Goal: Transaction & Acquisition: Purchase product/service

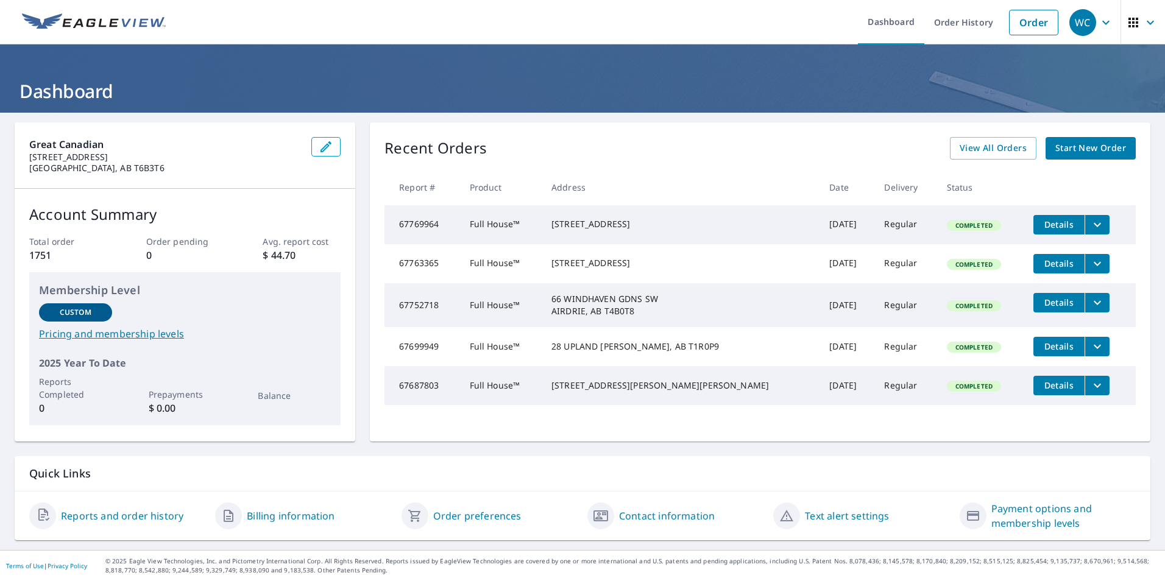
click at [1079, 152] on span "Start New Order" at bounding box center [1090, 148] width 71 height 15
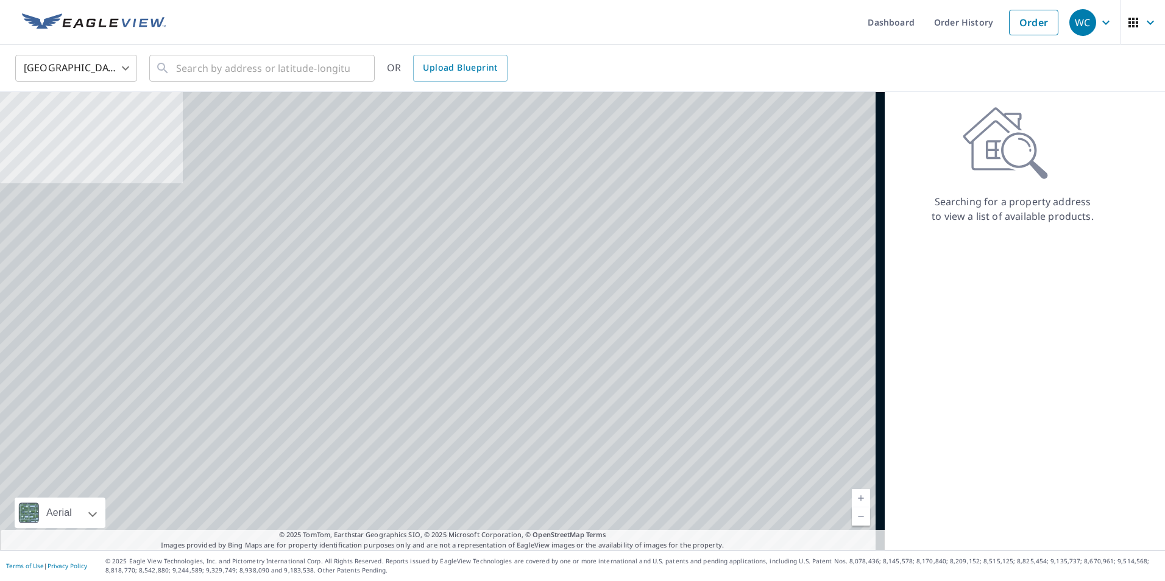
click at [111, 69] on body "WC WC Dashboard Order History Order WC [GEOGRAPHIC_DATA] US ​ ​ OR Upload Bluep…" at bounding box center [582, 290] width 1165 height 581
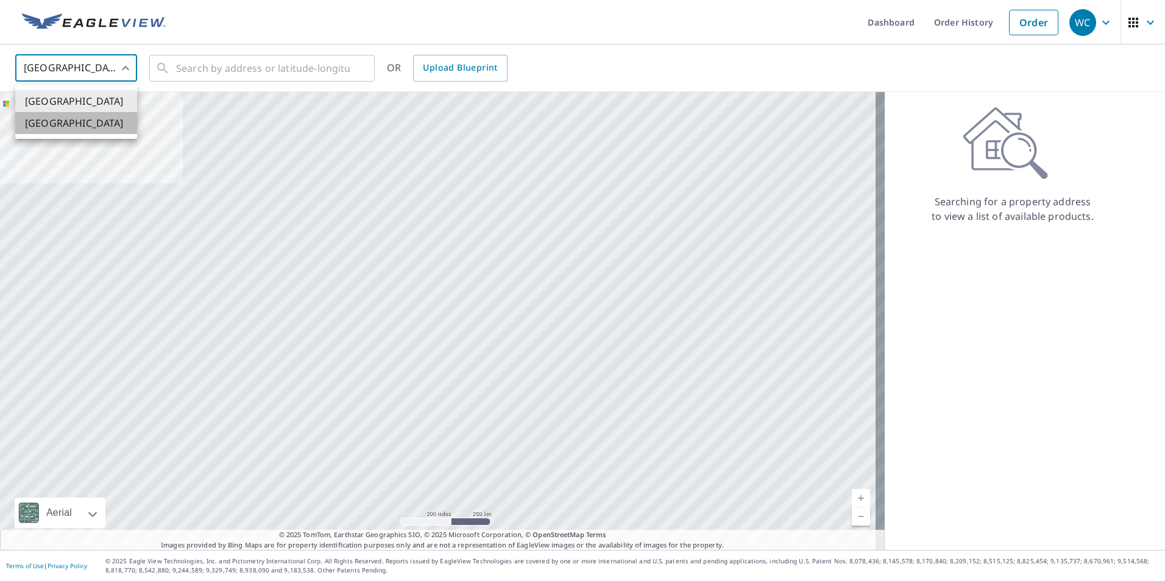
click at [80, 125] on li "[GEOGRAPHIC_DATA]" at bounding box center [76, 123] width 122 height 22
type input "CA"
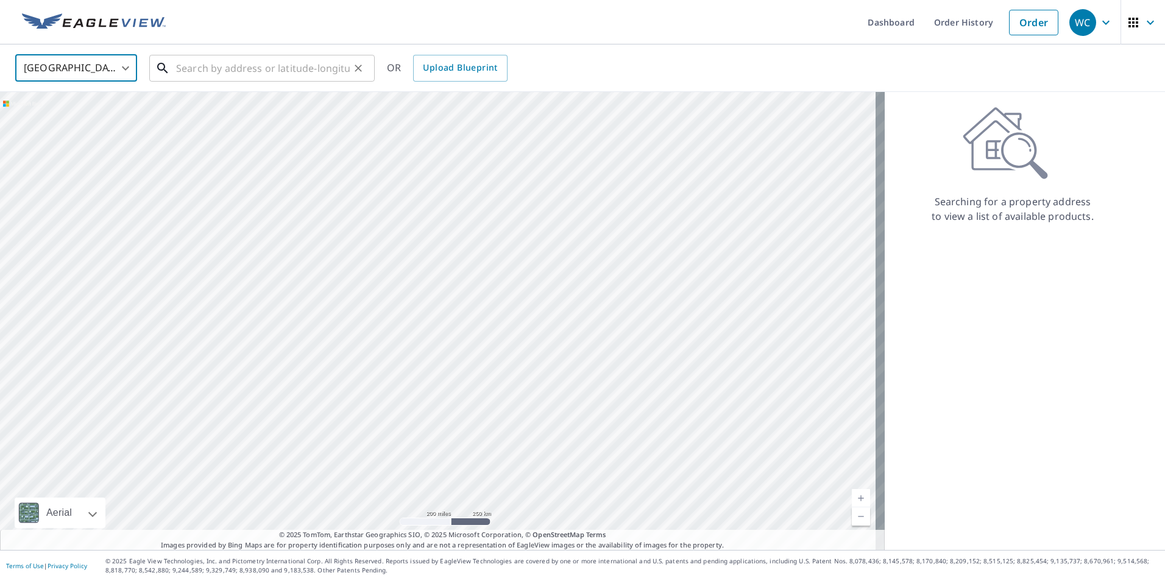
click at [208, 71] on input "text" at bounding box center [263, 68] width 174 height 34
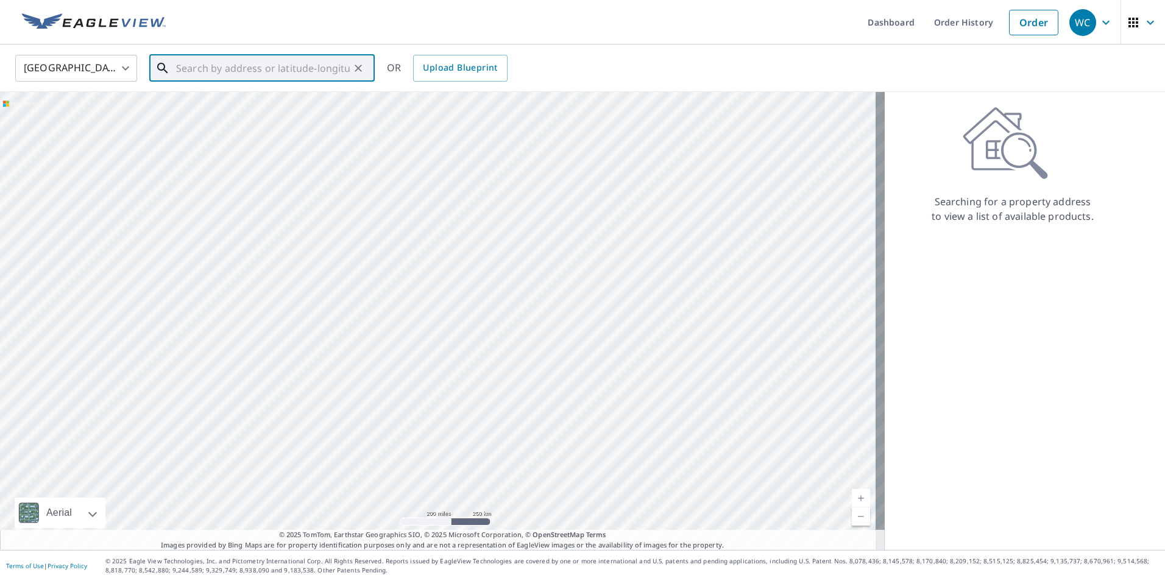
paste input "Aviva- CHENH -147 [GEOGRAPHIC_DATA], [GEOGRAPHIC_DATA]"
type input "Aviva- CHENH -147 [GEOGRAPHIC_DATA], [GEOGRAPHIC_DATA]"
click at [188, 65] on input "Aviva- CHENH -147 [GEOGRAPHIC_DATA], [GEOGRAPHIC_DATA]" at bounding box center [263, 68] width 174 height 34
click at [194, 106] on ul "Match not found" at bounding box center [261, 100] width 225 height 32
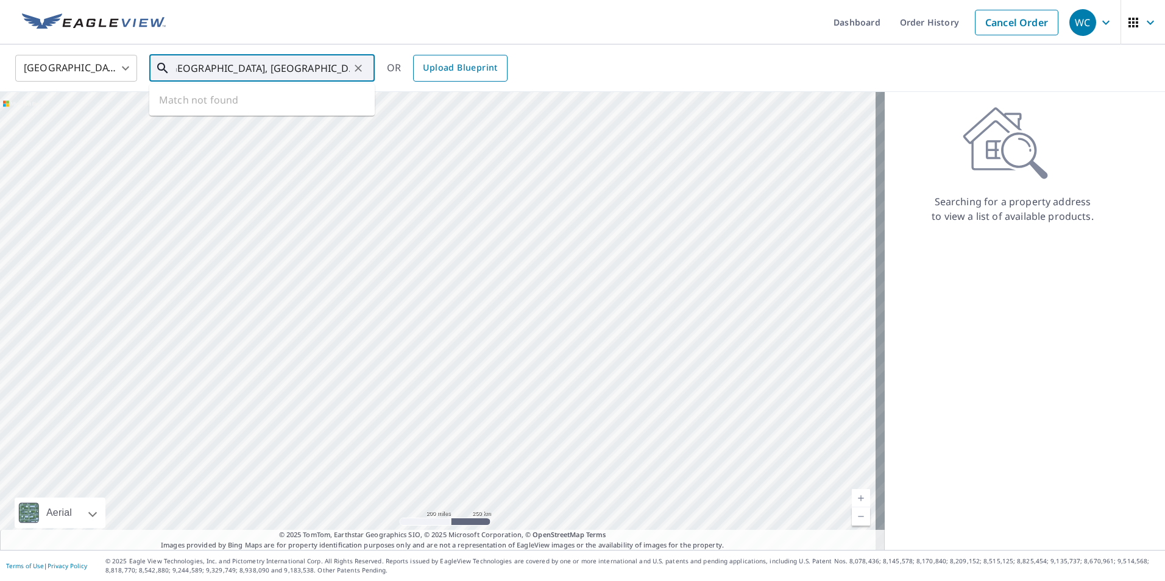
drag, startPoint x: 169, startPoint y: 69, endPoint x: 444, endPoint y: 65, distance: 275.4
click at [497, 70] on div "[GEOGRAPHIC_DATA] CA ​ Aviva- CHENH -147 [GEOGRAPHIC_DATA], CALG ​ Match not fo…" at bounding box center [578, 68] width 1144 height 29
click at [362, 66] on icon "Clear" at bounding box center [358, 68] width 12 height 12
click at [210, 74] on input "text" at bounding box center [263, 68] width 174 height 34
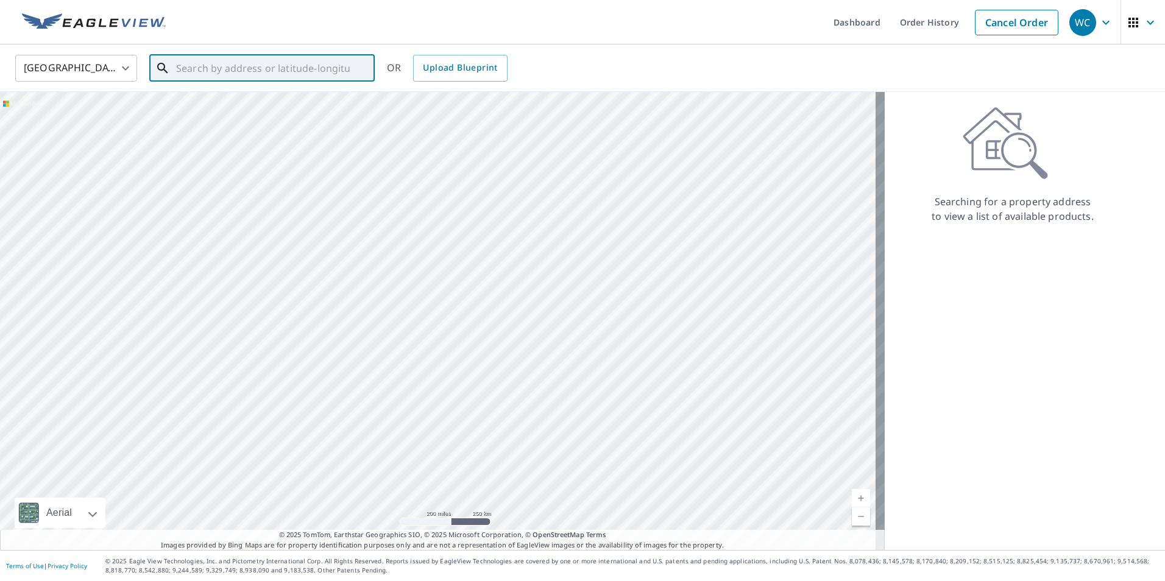
paste input "[STREET_ADDRESS]"
click at [207, 94] on ul "Match not found" at bounding box center [261, 100] width 225 height 32
click at [207, 101] on ul "Match not found" at bounding box center [261, 100] width 225 height 32
click at [261, 96] on ul "Match not found" at bounding box center [261, 100] width 225 height 32
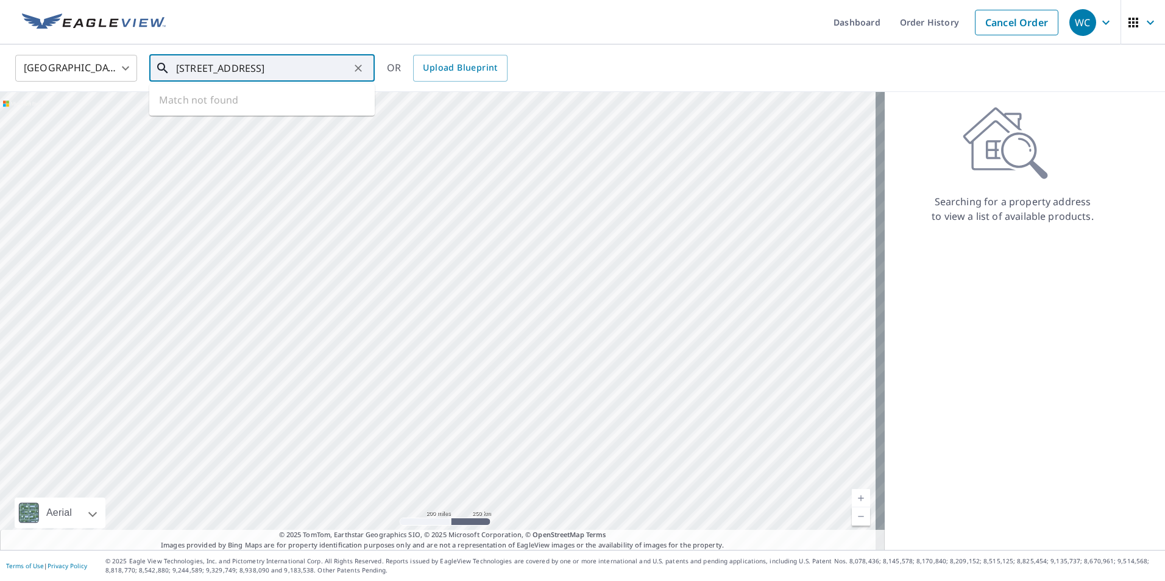
click at [294, 65] on input "[STREET_ADDRESS]" at bounding box center [263, 68] width 174 height 34
drag, startPoint x: 252, startPoint y: 66, endPoint x: 391, endPoint y: 71, distance: 139.6
click at [391, 71] on div "[GEOGRAPHIC_DATA] CA ​ [STREET_ADDRESS] ​ Match not found OR Upload Blueprint" at bounding box center [578, 68] width 1144 height 29
click at [259, 110] on span "[STREET_ADDRESS]" at bounding box center [269, 103] width 191 height 15
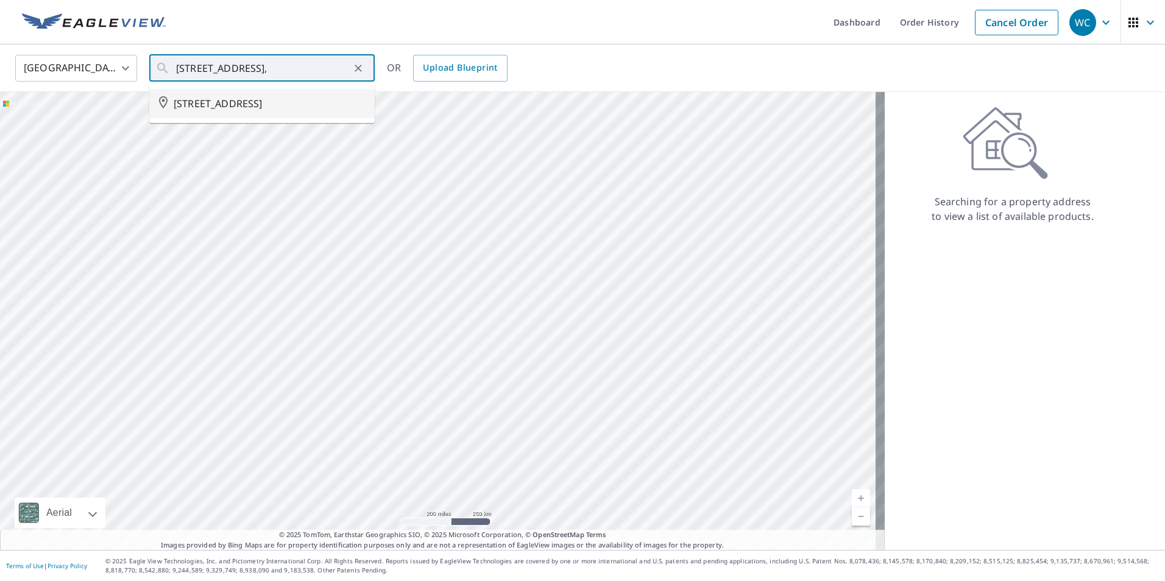
type input "[STREET_ADDRESS]"
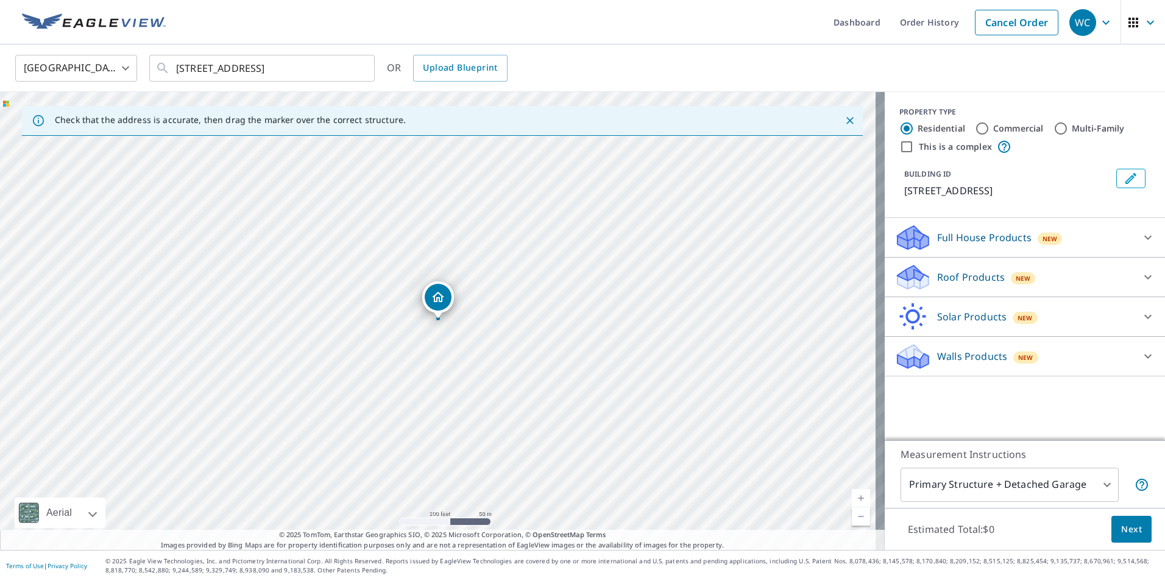
click at [1011, 245] on p "Full House Products" at bounding box center [984, 237] width 94 height 15
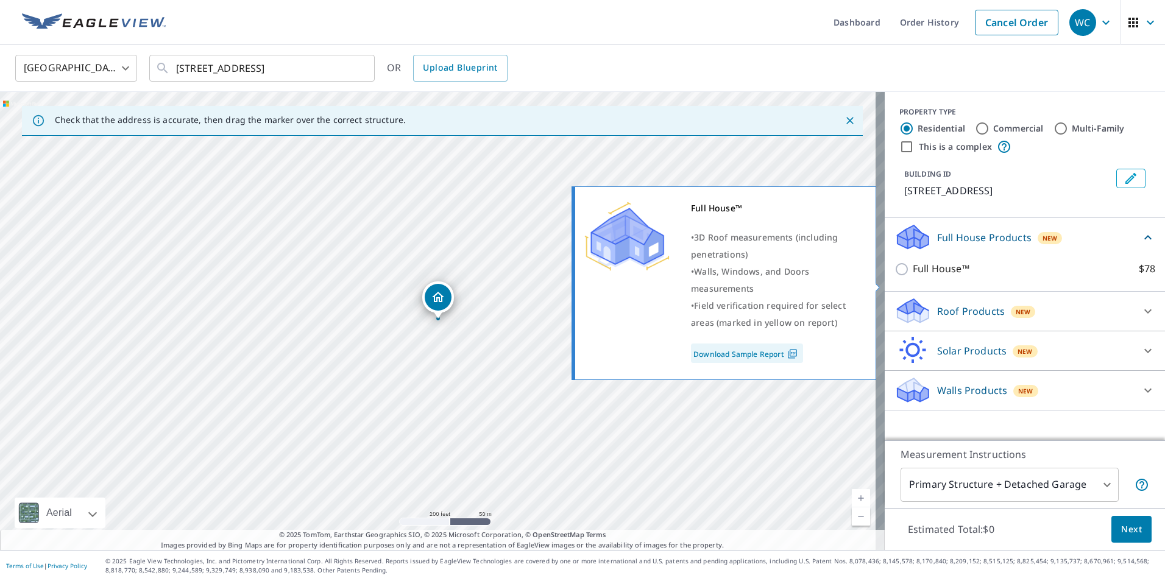
click at [897, 277] on input "Full House™ $78" at bounding box center [903, 269] width 18 height 15
checkbox input "true"
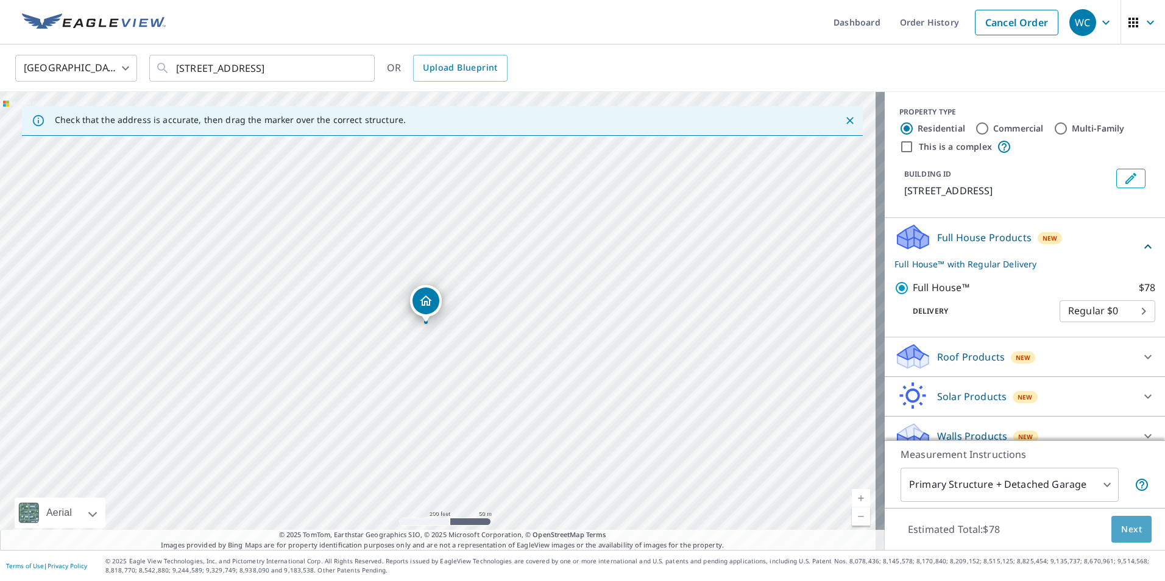
click at [1121, 526] on span "Next" at bounding box center [1131, 529] width 21 height 15
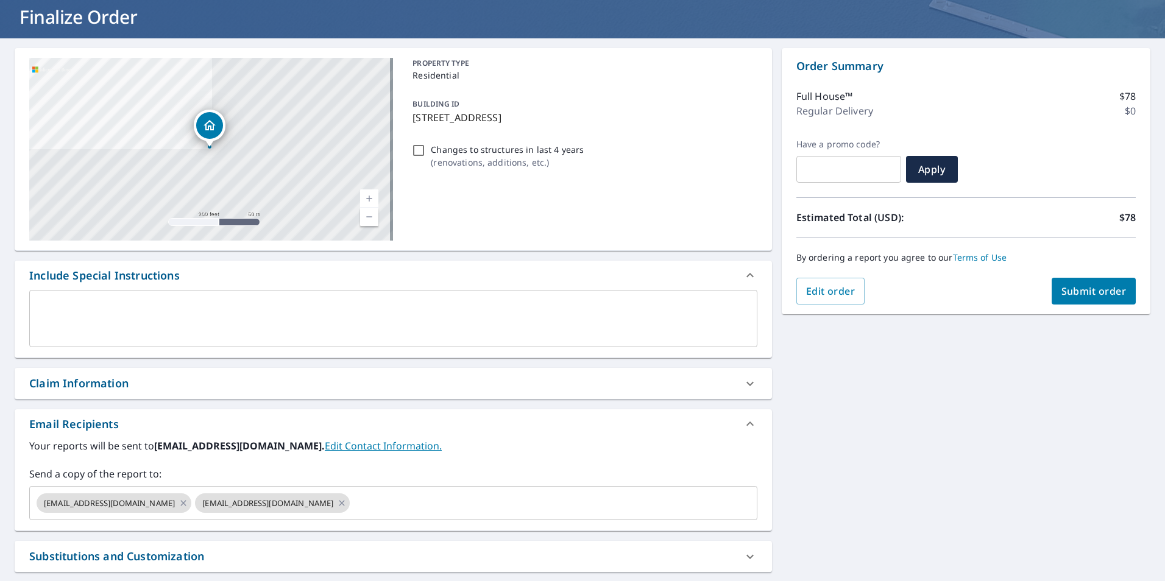
scroll to position [194, 0]
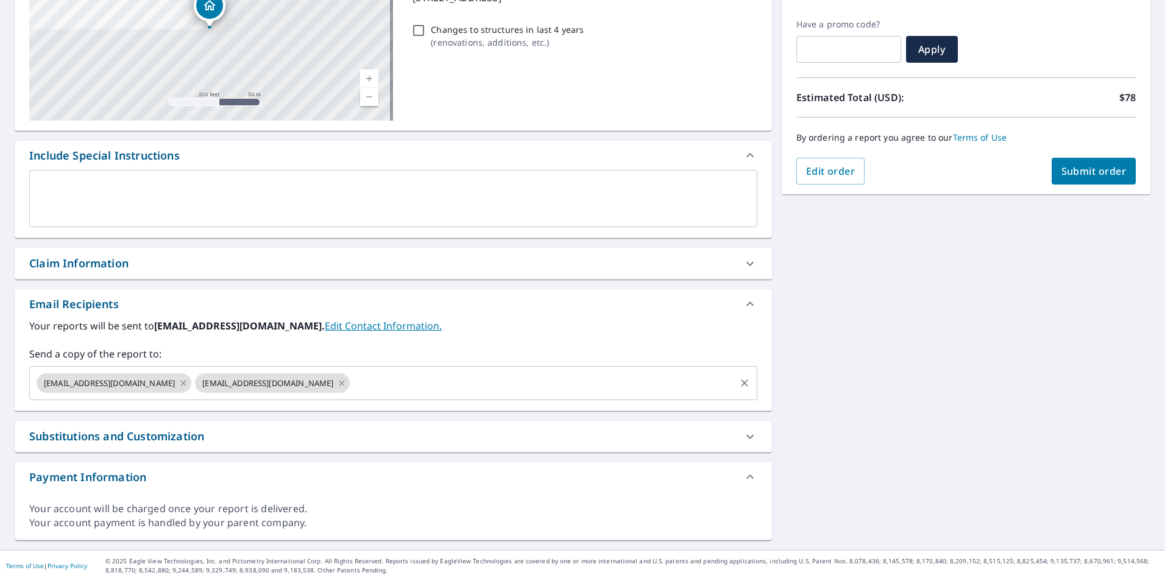
click at [351, 392] on input "text" at bounding box center [541, 383] width 381 height 23
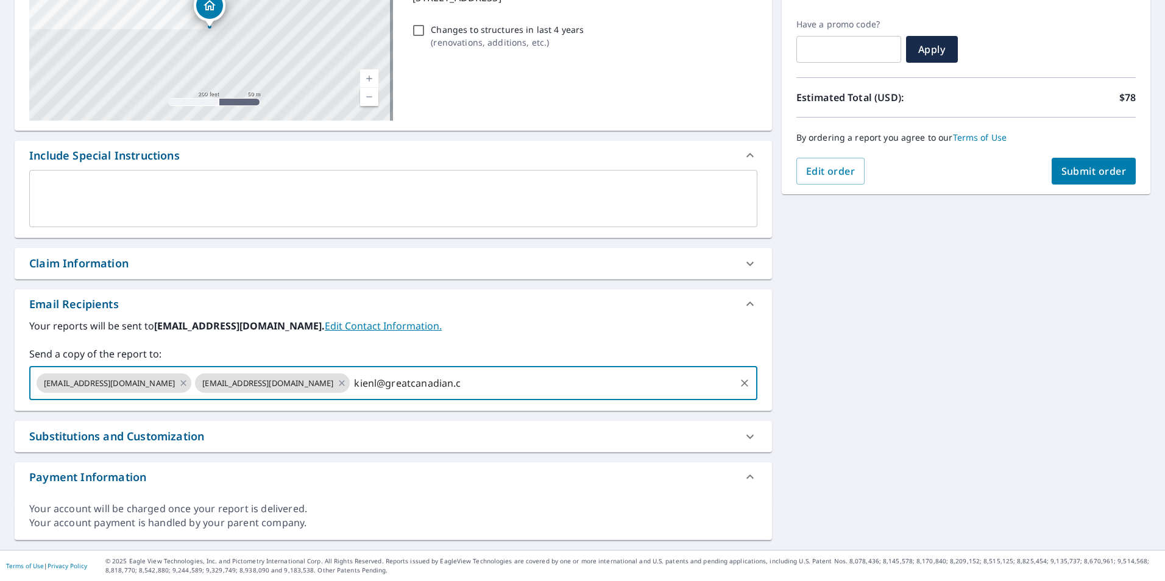
type input "[EMAIL_ADDRESS][DOMAIN_NAME]"
checkbox input "true"
type input "[EMAIL_ADDRESS][DOMAIN_NAME]"
click at [494, 361] on label "Send a copy of the report to:" at bounding box center [393, 354] width 728 height 15
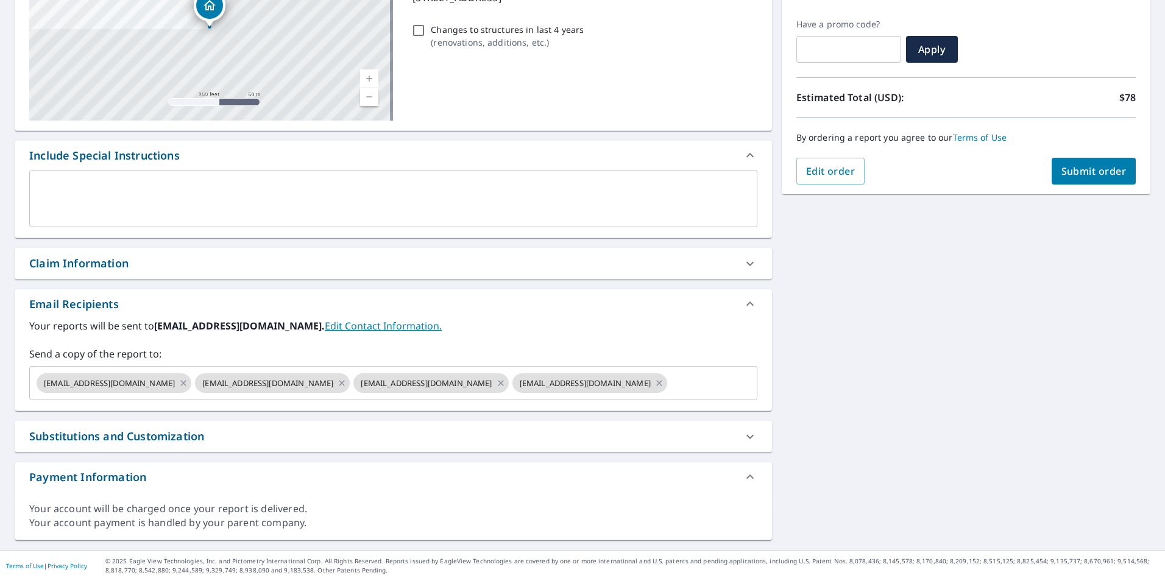
click at [59, 262] on div "Claim Information" at bounding box center [78, 263] width 99 height 16
checkbox input "true"
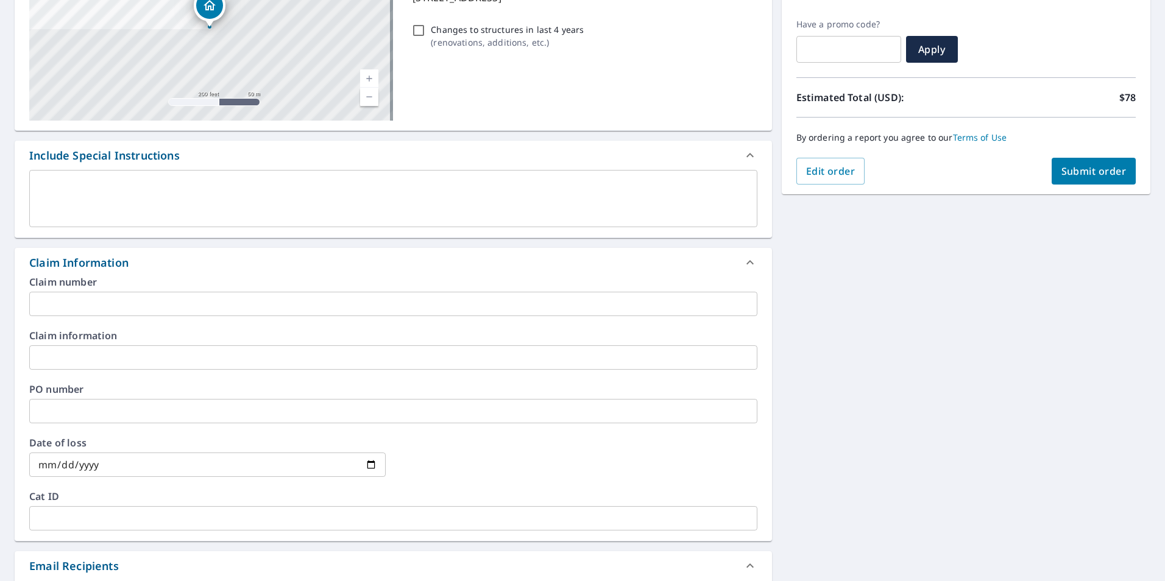
click at [74, 303] on input "text" at bounding box center [393, 304] width 728 height 24
paste input "36009030"
type input "36009030"
checkbox input "true"
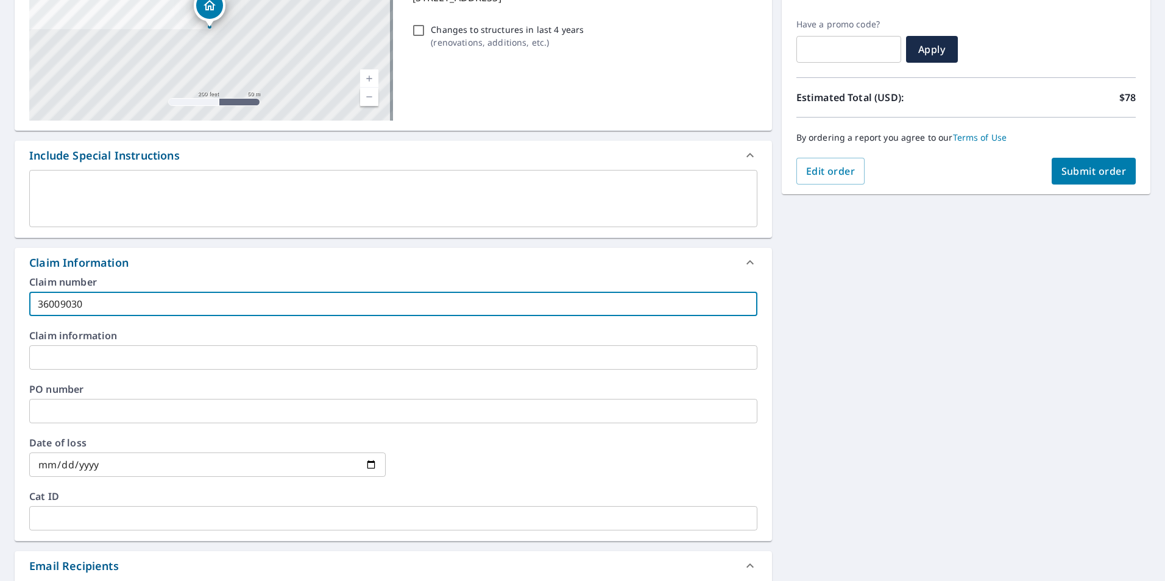
type input "36009030"
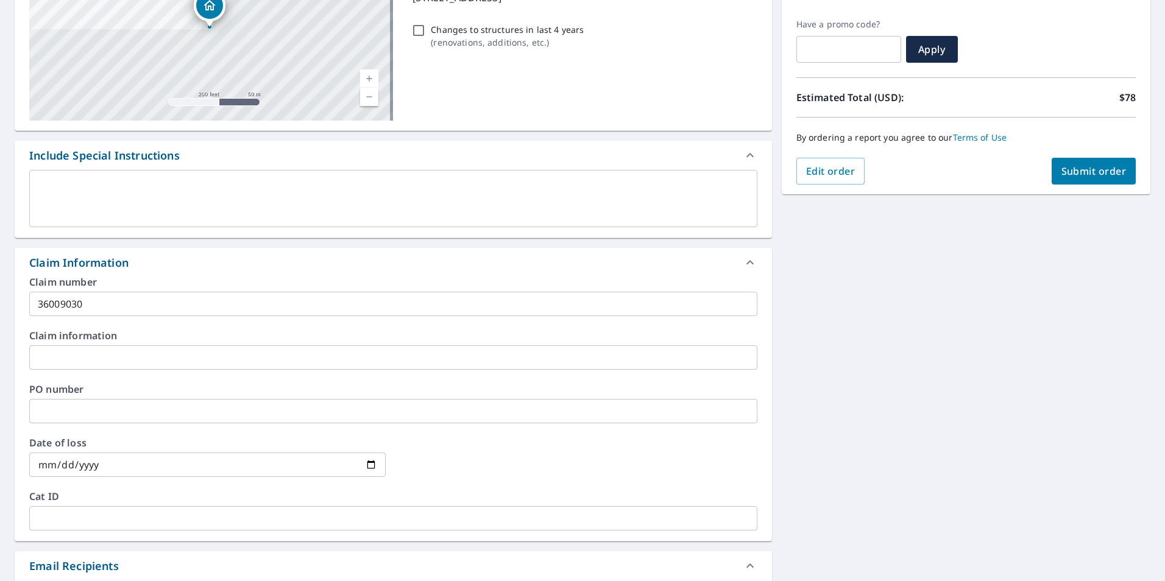
click at [819, 387] on div "[STREET_ADDRESS][GEOGRAPHIC_DATA] A standard road map Aerial A detailed look fr…" at bounding box center [582, 365] width 1165 height 894
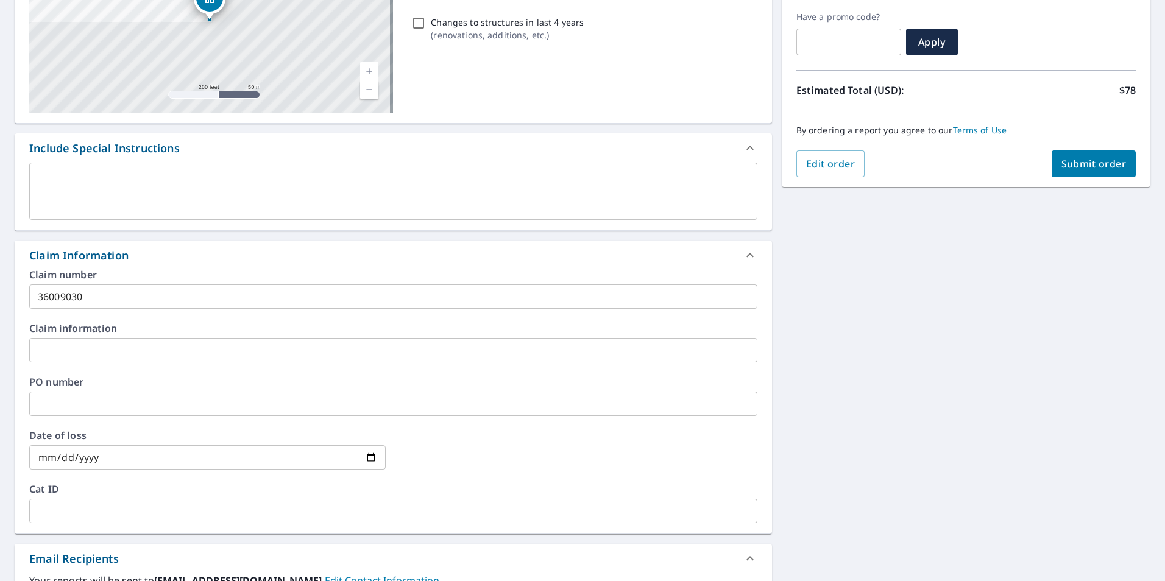
scroll to position [133, 0]
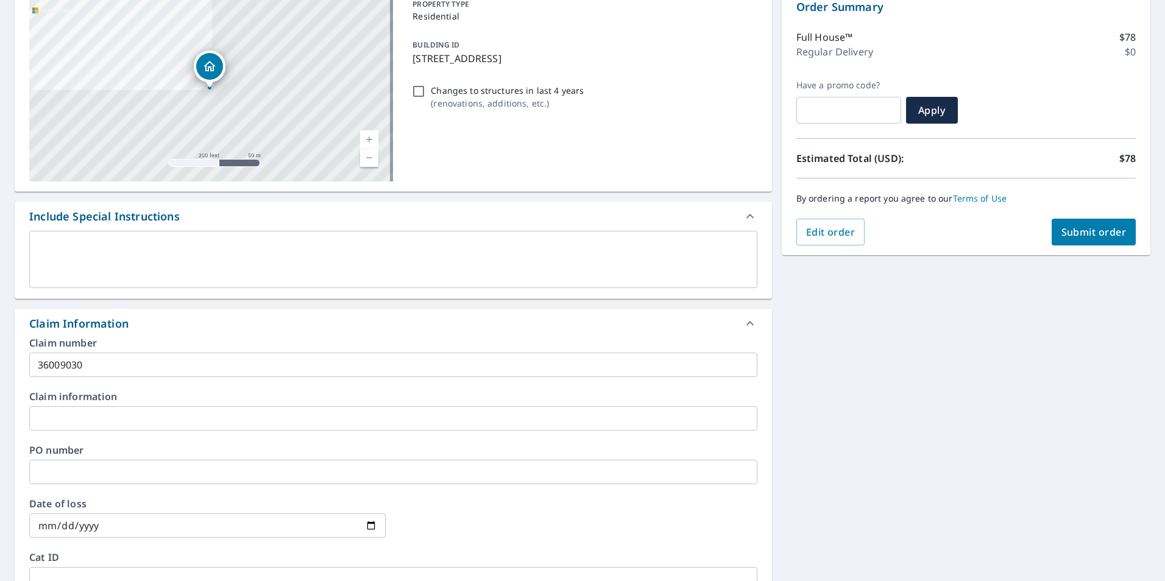
click at [1101, 236] on span "Submit order" at bounding box center [1093, 231] width 65 height 13
checkbox input "true"
